Goal: Task Accomplishment & Management: Manage account settings

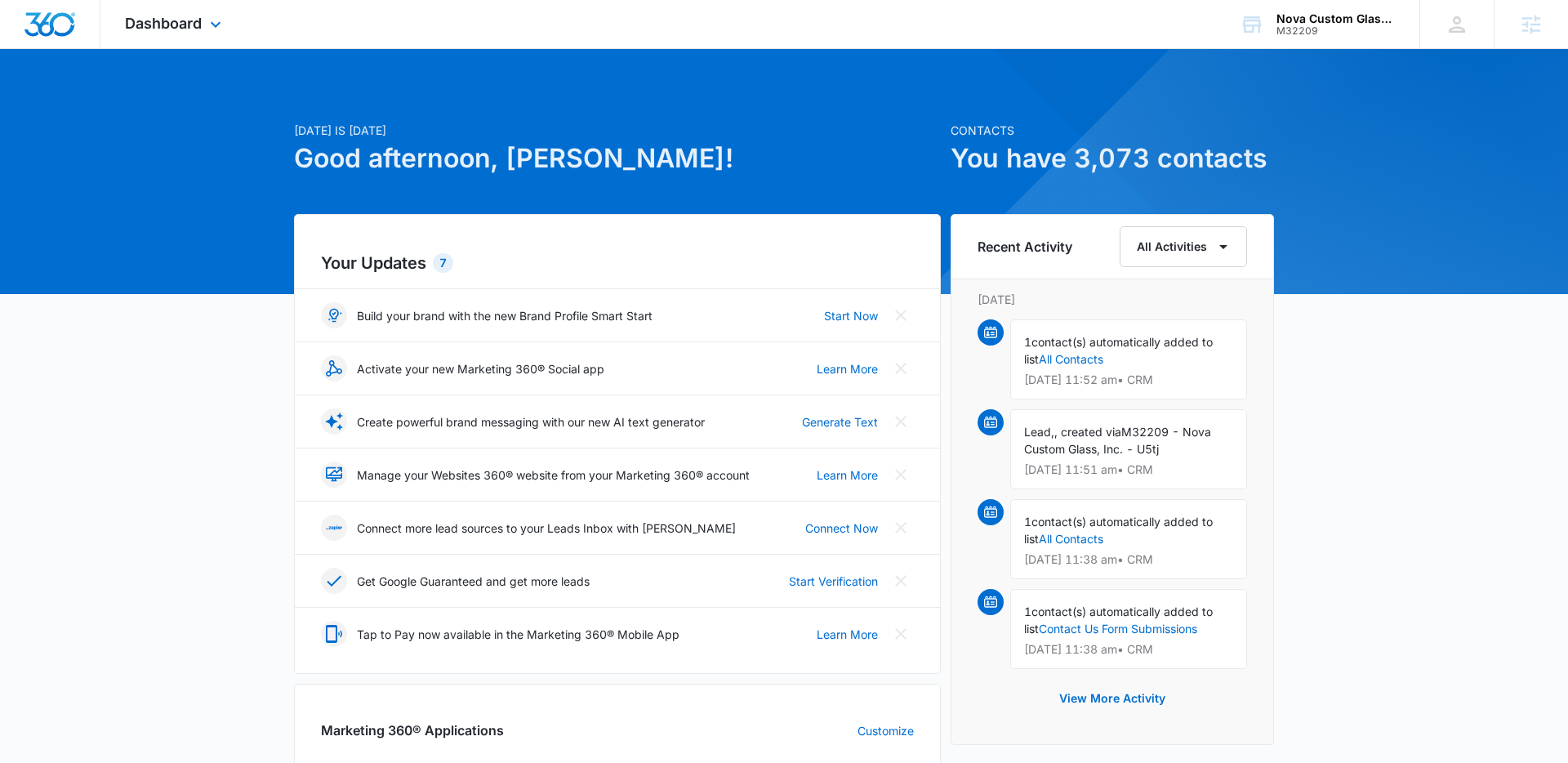
click at [204, 39] on div "Dashboard Apps Reputation Websites Forms CRM Email Social Shop Content Ads Inte…" at bounding box center [175, 24] width 149 height 48
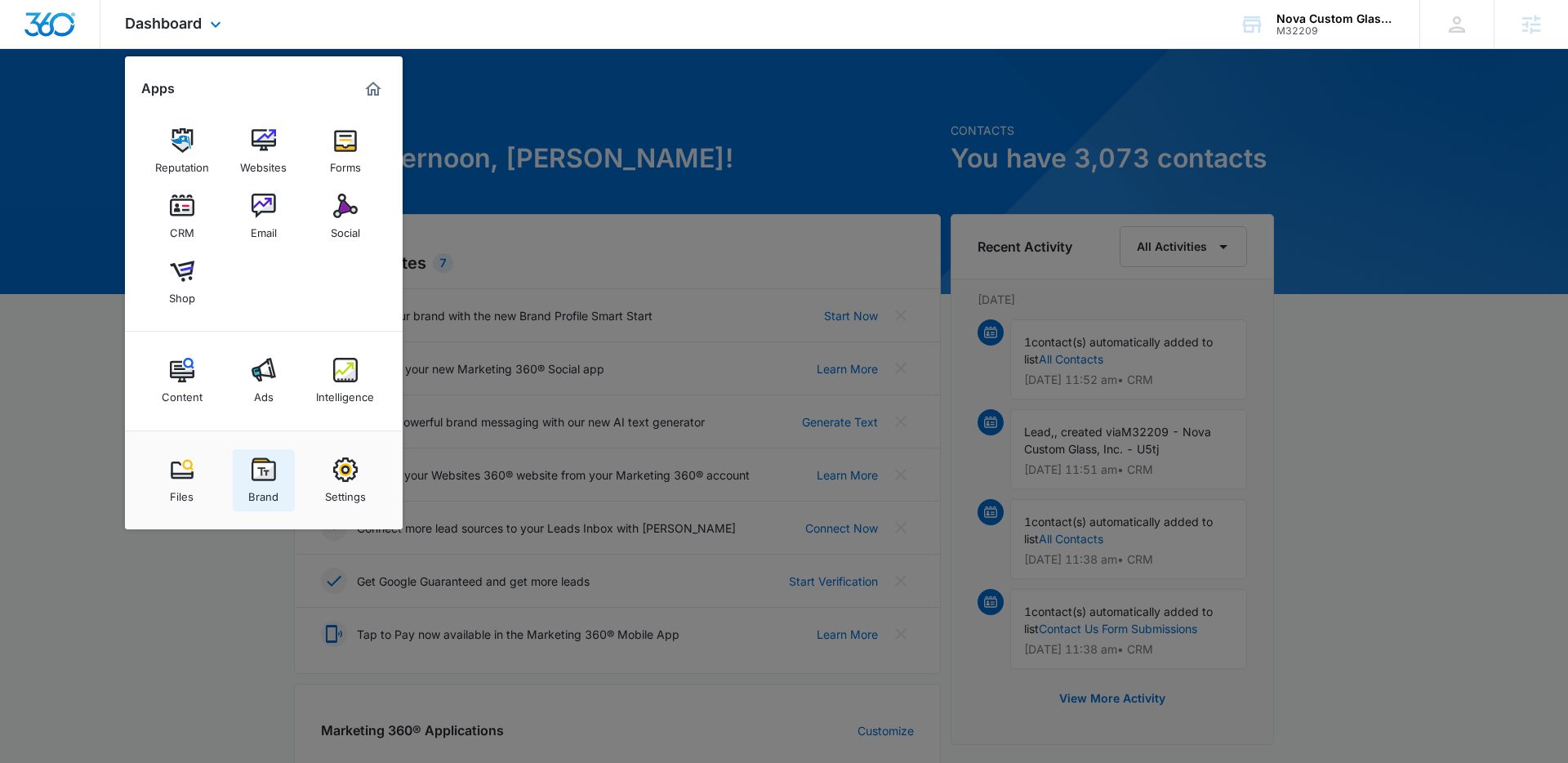
click at [270, 484] on div "Brand" at bounding box center [263, 492] width 31 height 21
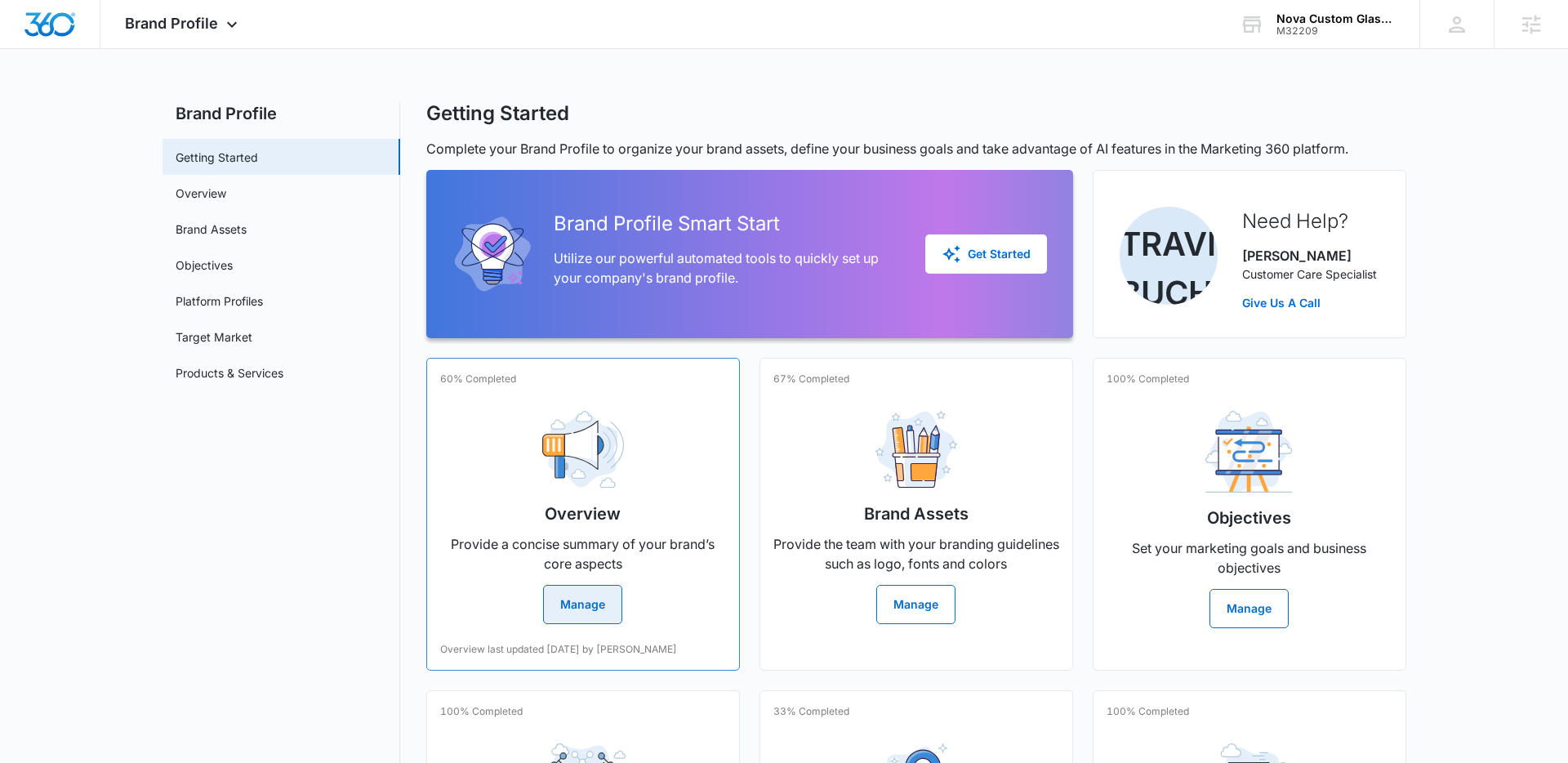
click at [545, 504] on h2 "Overview" at bounding box center [582, 514] width 76 height 25
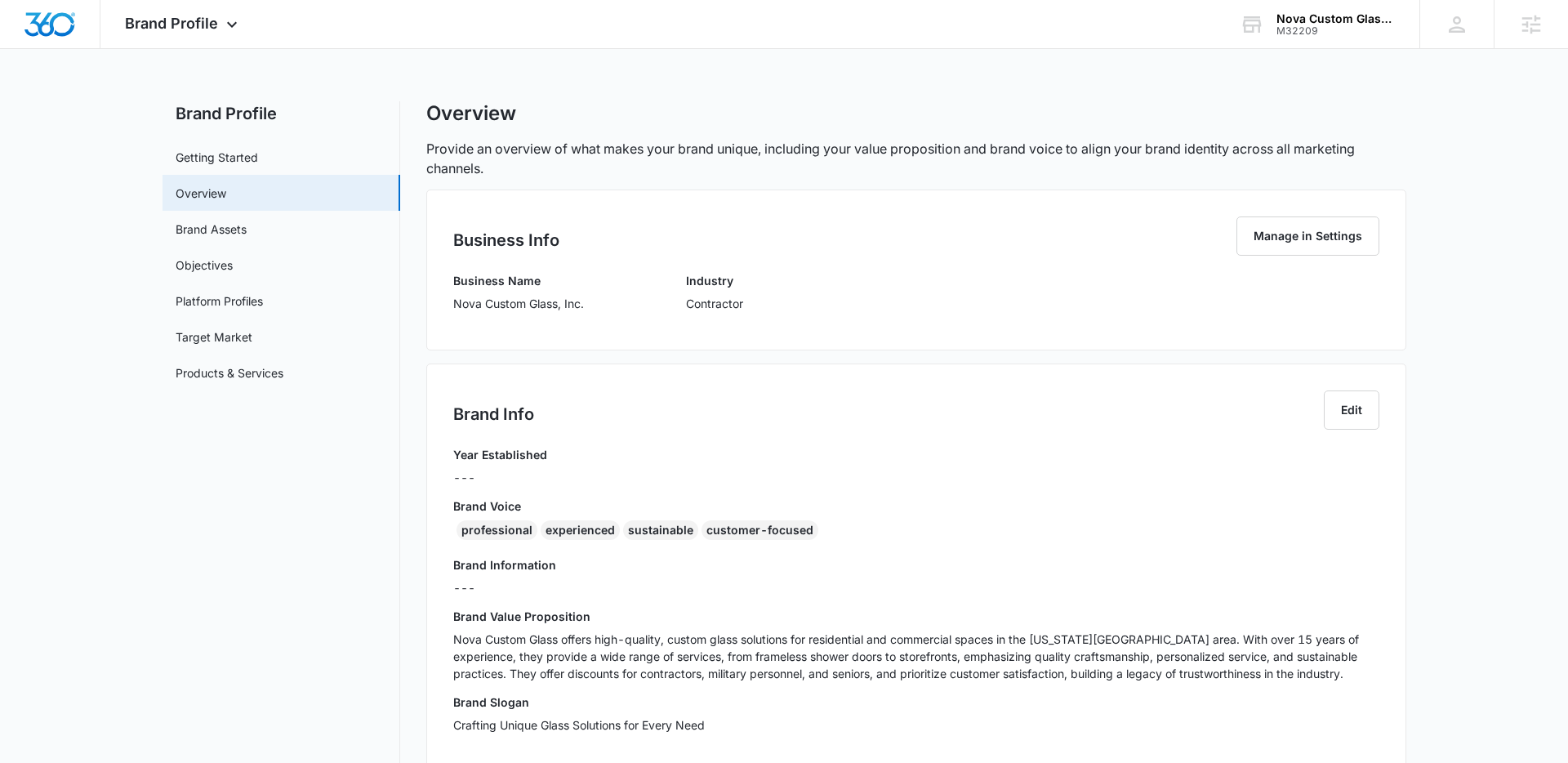
click at [451, 283] on div "Business Info Manage in Settings Business Name Nova Custom Glass, Inc. Industry…" at bounding box center [916, 270] width 980 height 161
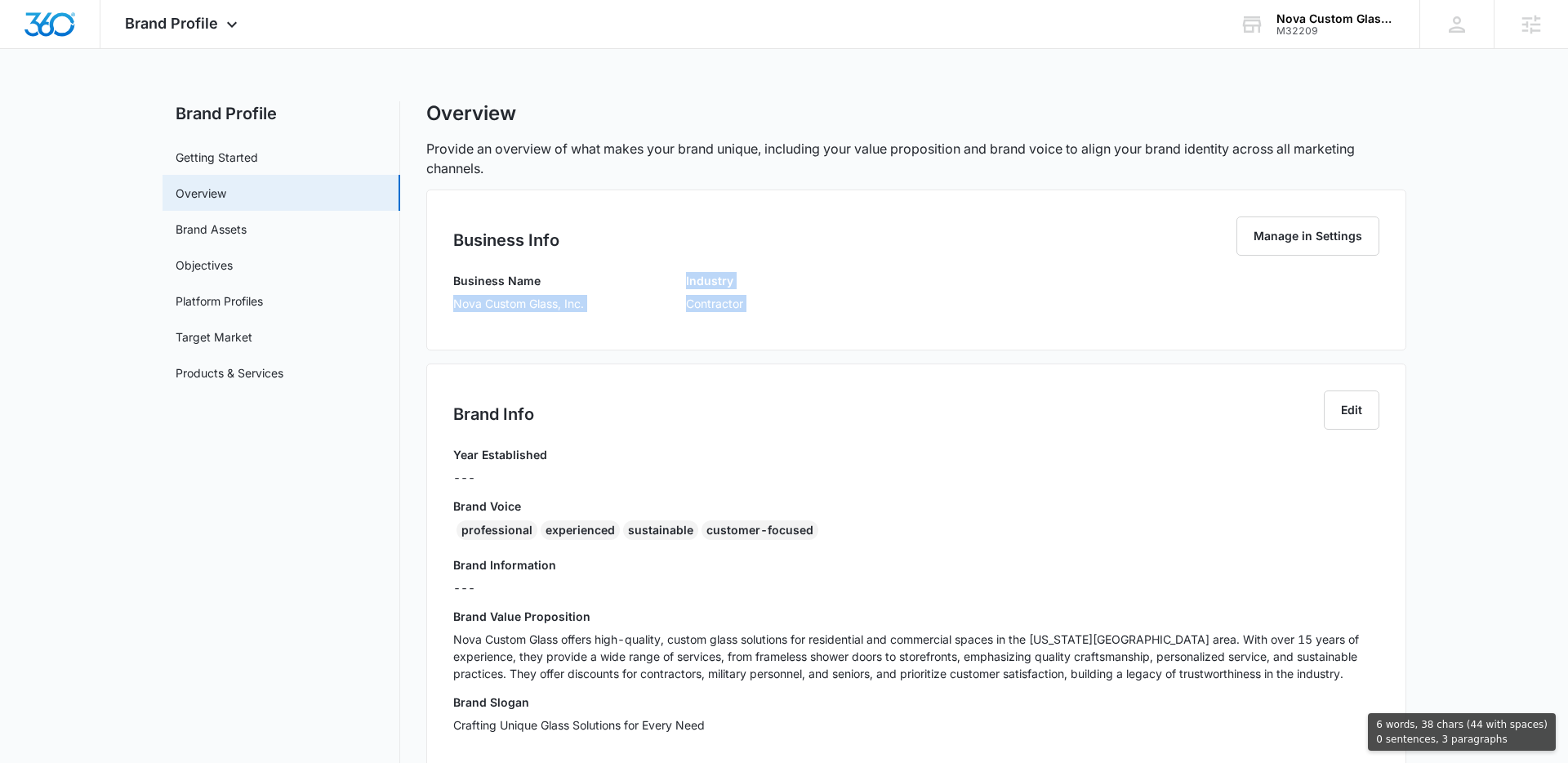
drag, startPoint x: 455, startPoint y: 303, endPoint x: 575, endPoint y: 353, distance: 130.0
click at [575, 353] on div "Business Info Manage in Settings Business Name Nova Custom Glass, Inc. Industry…" at bounding box center [916, 656] width 980 height 932
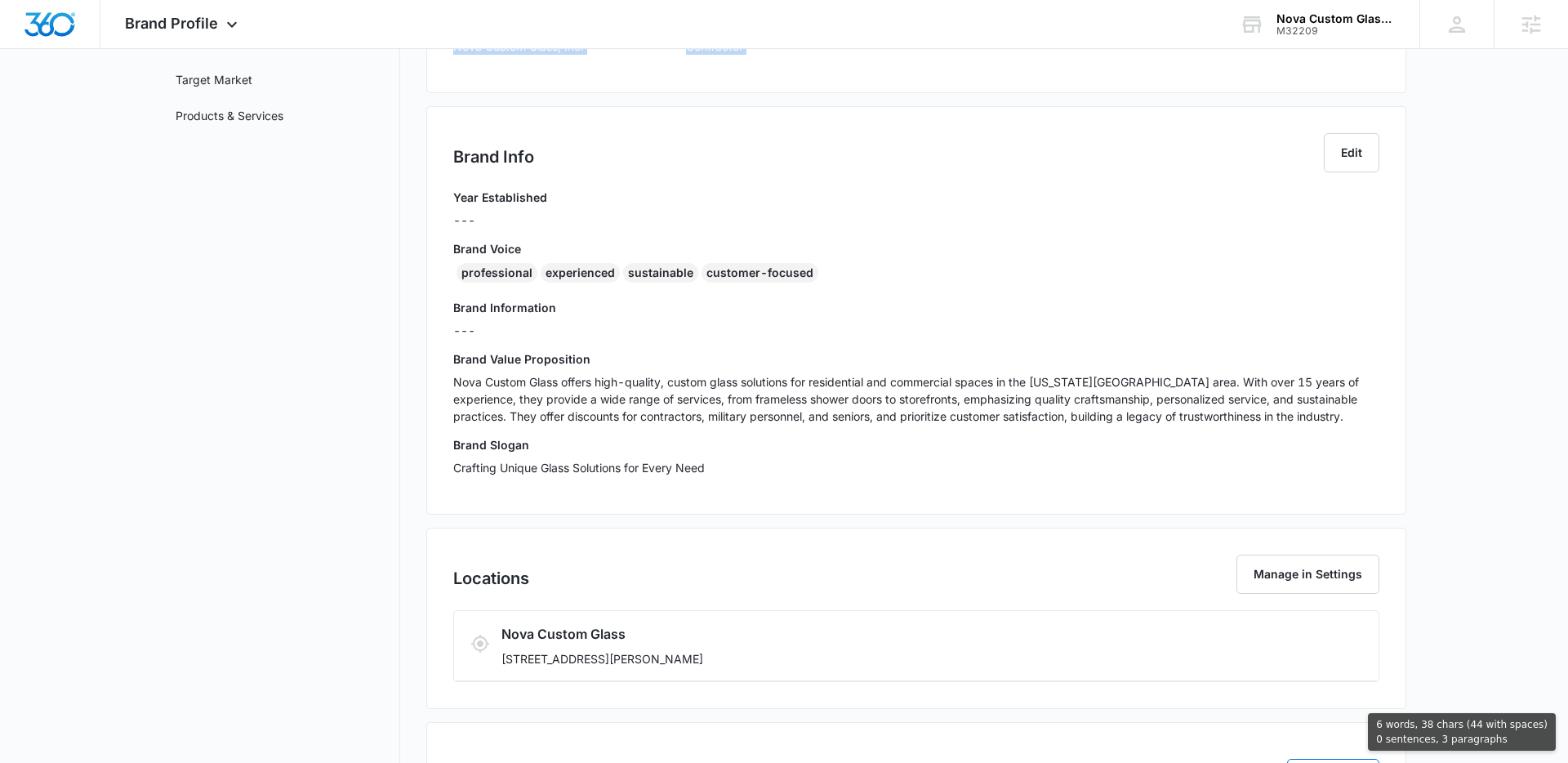
scroll to position [391, 0]
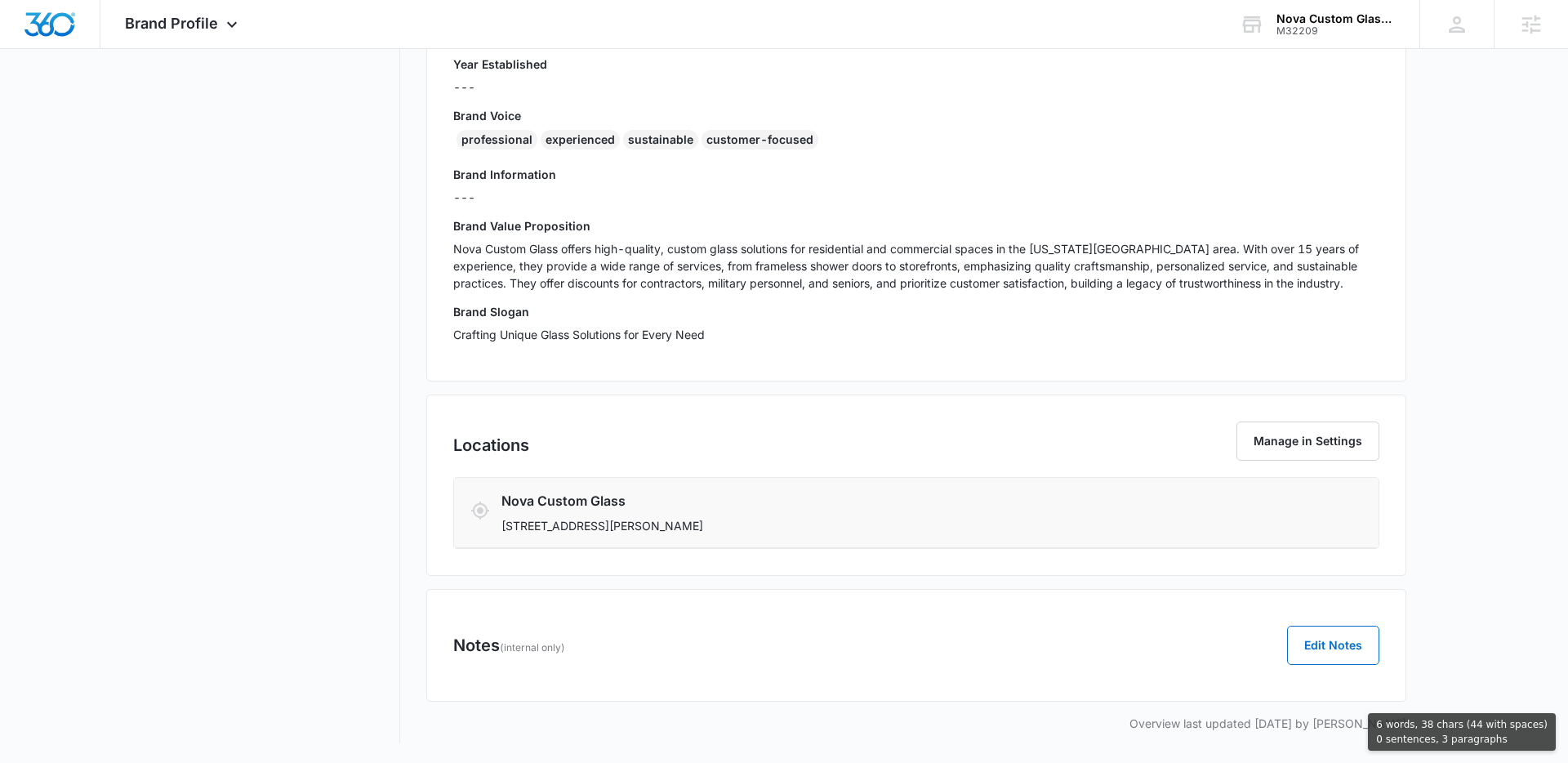
click at [757, 534] on li "Nova Custom Glass [STREET_ADDRESS][PERSON_NAME]" at bounding box center [916, 512] width 925 height 70
copy div "Nova Custom Glass, Inc. Industry Contractor Brand Info Edit Year Established --…"
